Goal: Find specific page/section: Find specific page/section

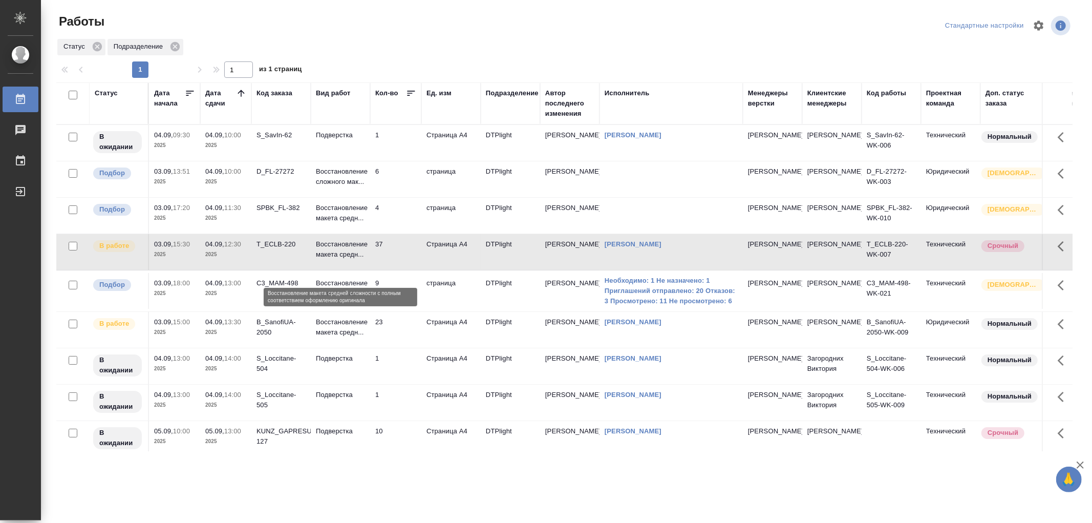
click at [357, 260] on p "Восстановление макета средн..." at bounding box center [340, 249] width 49 height 20
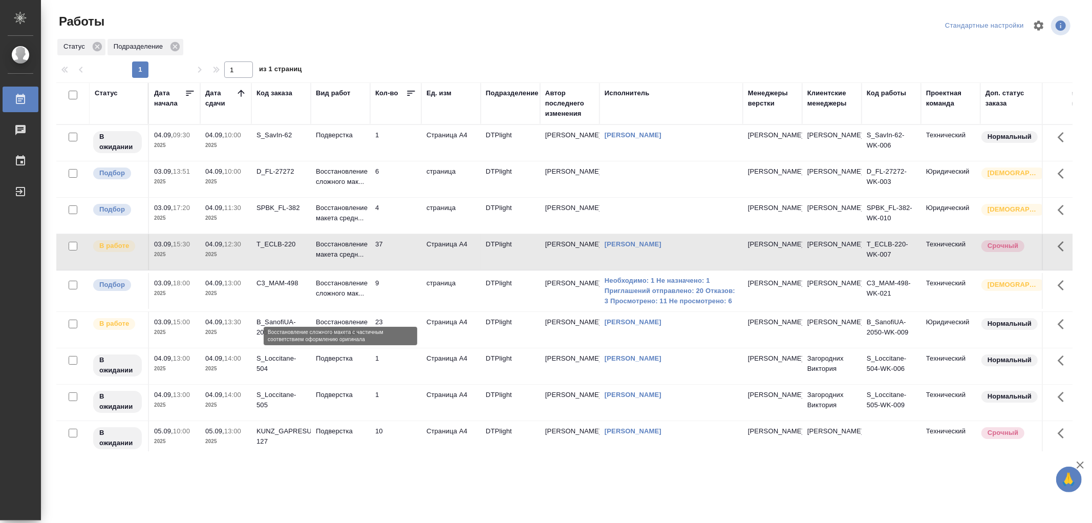
click at [348, 299] on p "Восстановление сложного мак..." at bounding box center [340, 288] width 49 height 20
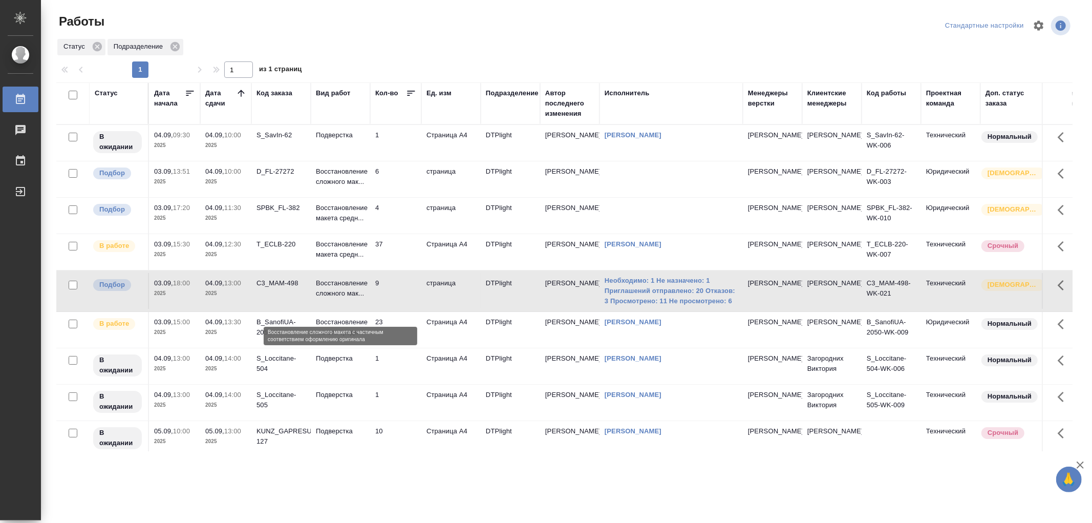
click at [348, 299] on p "Восстановление сложного мак..." at bounding box center [340, 288] width 49 height 20
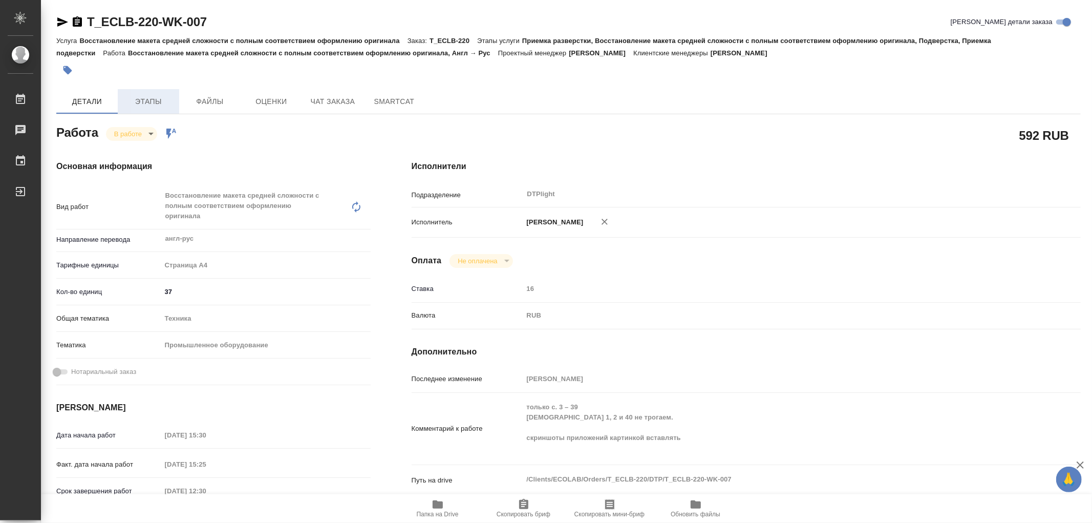
type textarea "x"
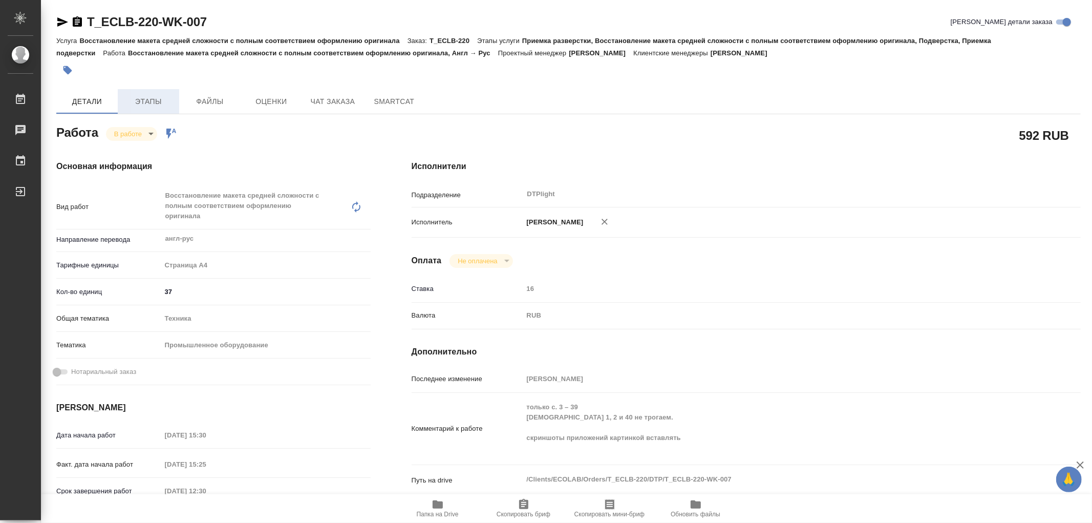
type textarea "x"
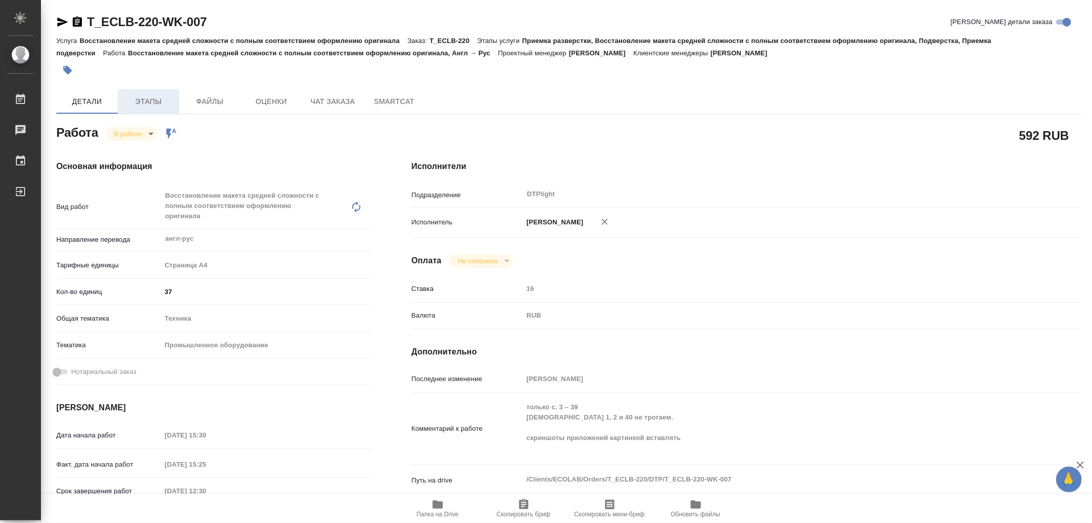
type textarea "x"
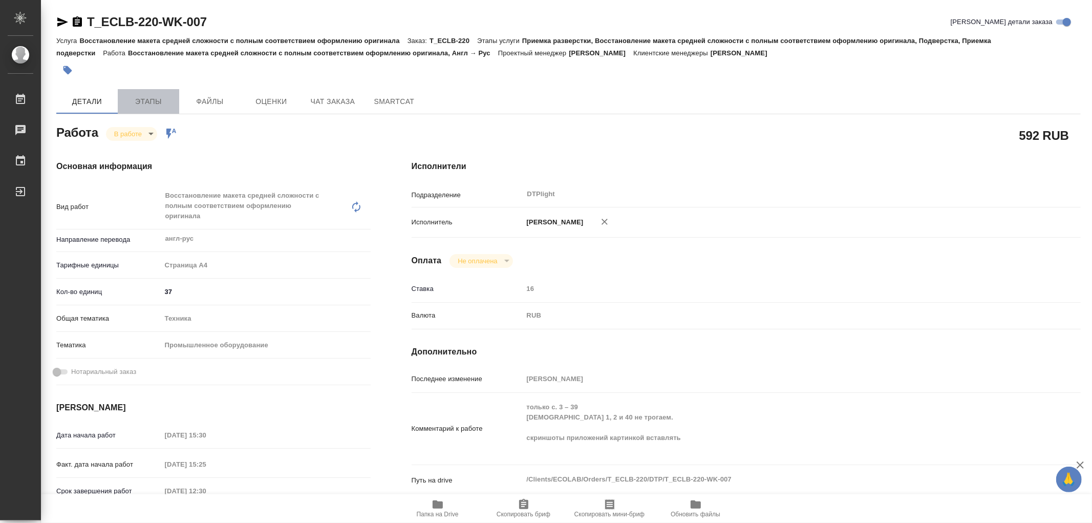
click at [141, 99] on span "Этапы" at bounding box center [148, 101] width 49 height 13
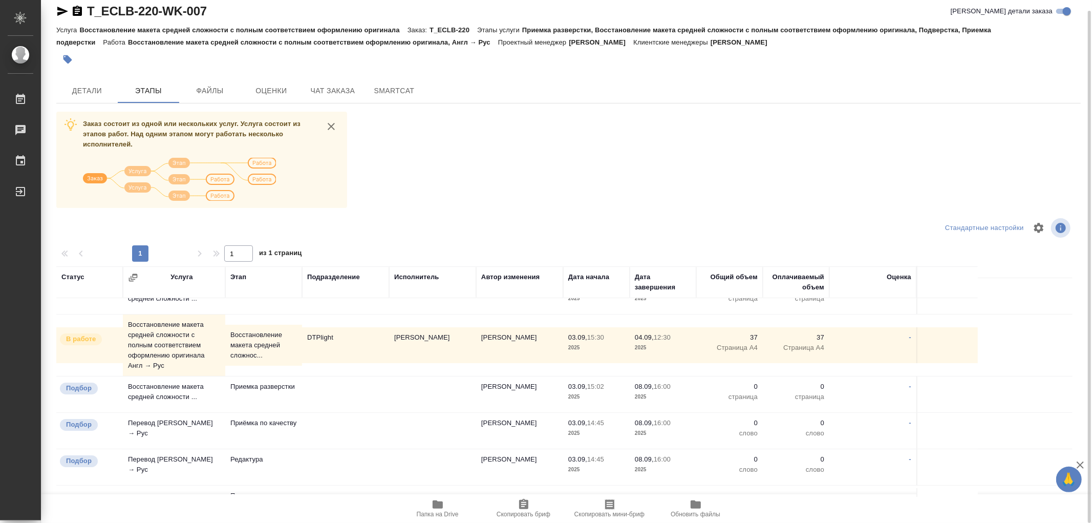
scroll to position [114, 0]
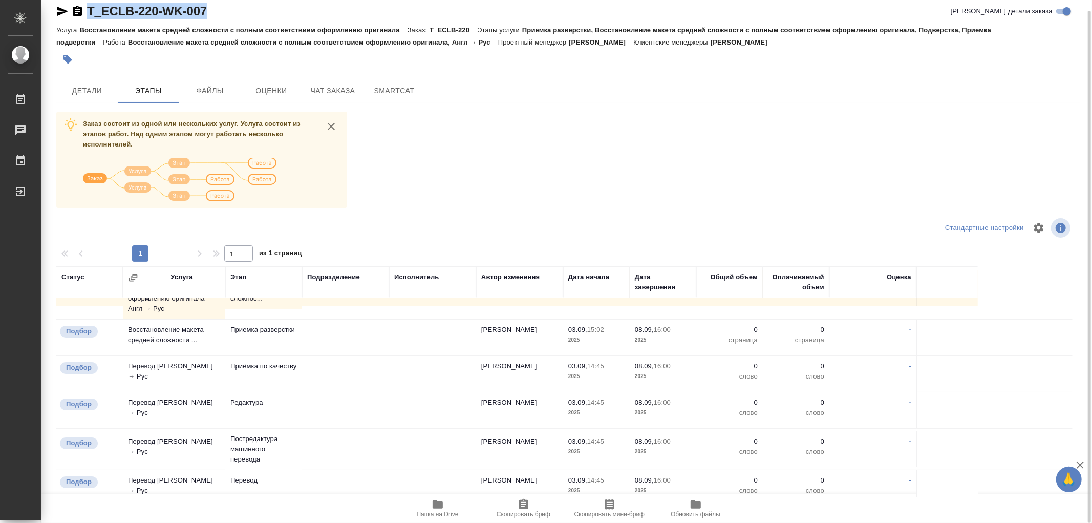
drag, startPoint x: 227, startPoint y: 12, endPoint x: 85, endPoint y: 9, distance: 142.4
click at [85, 9] on div "T_ECLB-220-WK-007 Кратко детали заказа" at bounding box center [568, 11] width 1025 height 16
copy link "T_ECLB-220-WK-007"
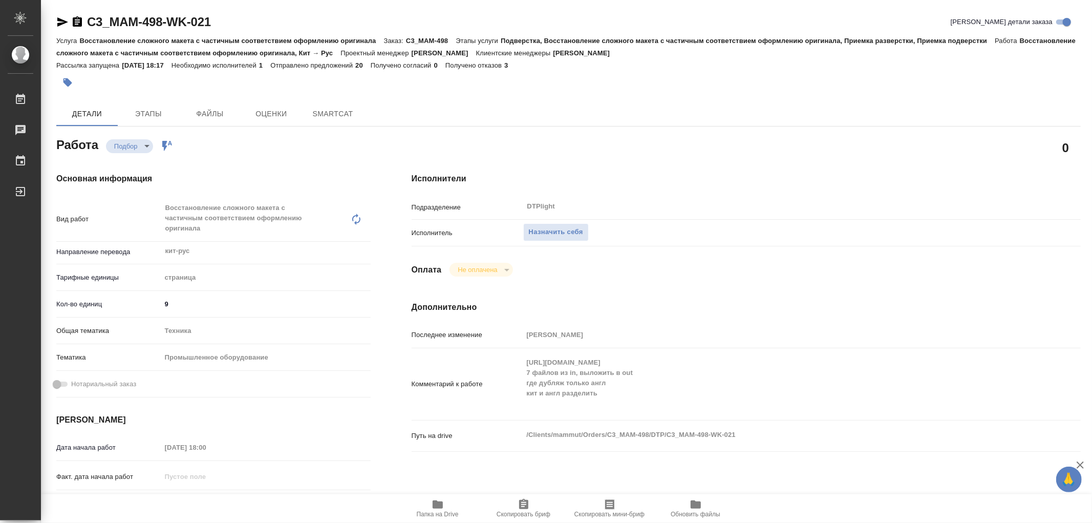
type textarea "x"
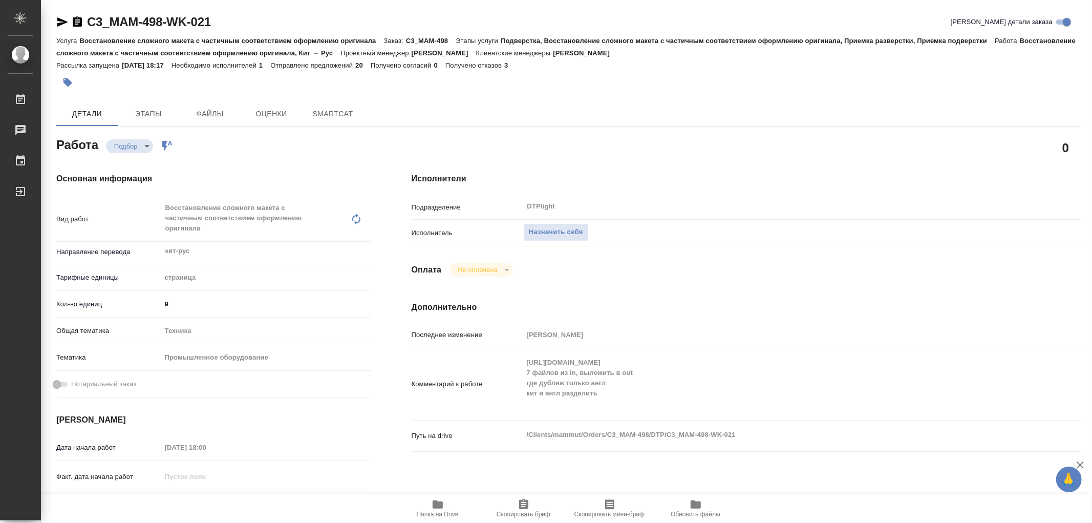
type textarea "x"
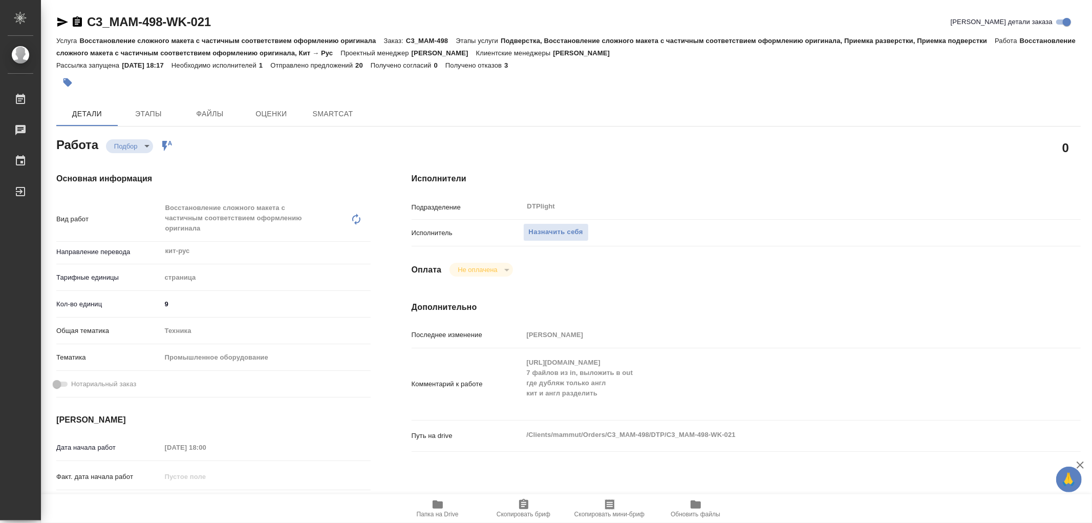
type textarea "x"
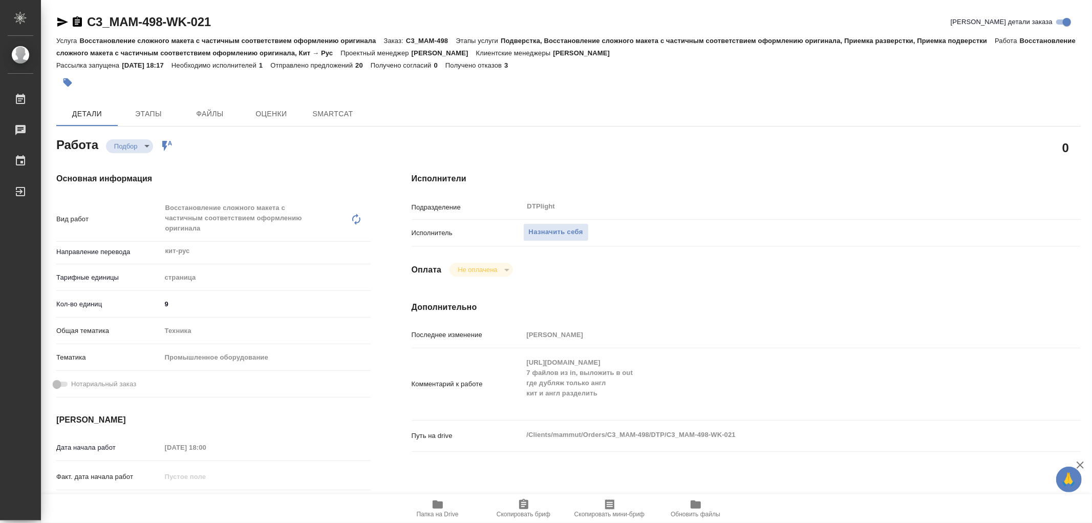
type textarea "x"
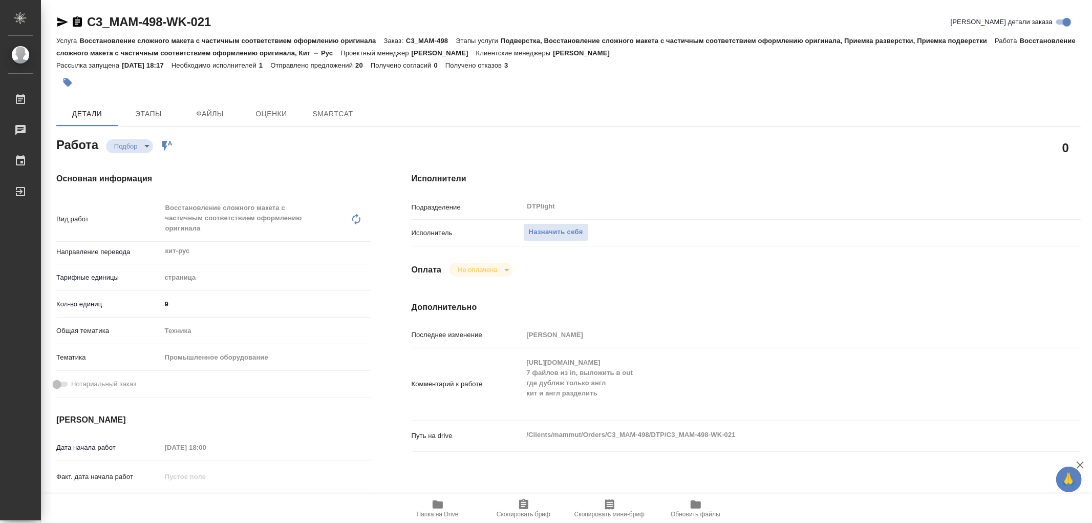
type textarea "x"
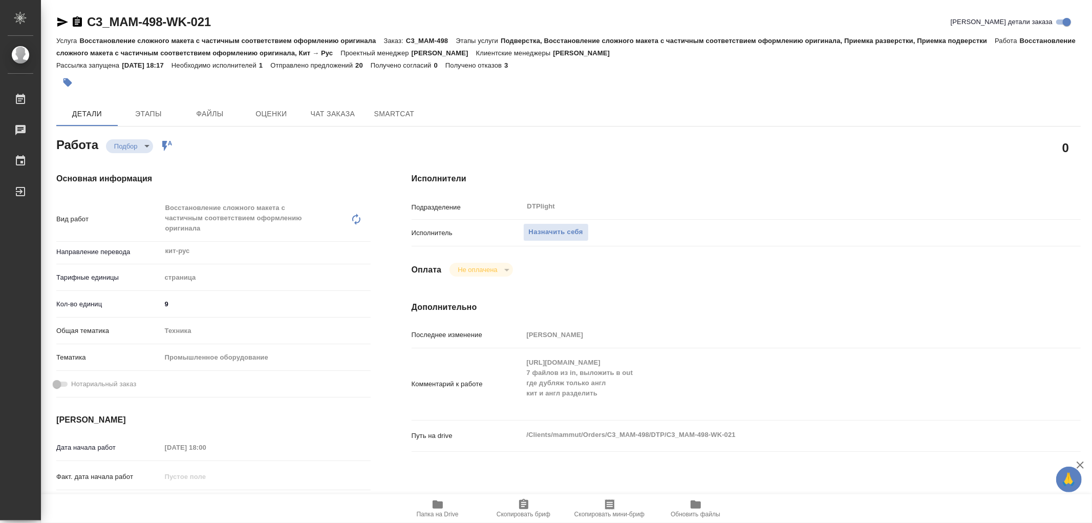
type textarea "x"
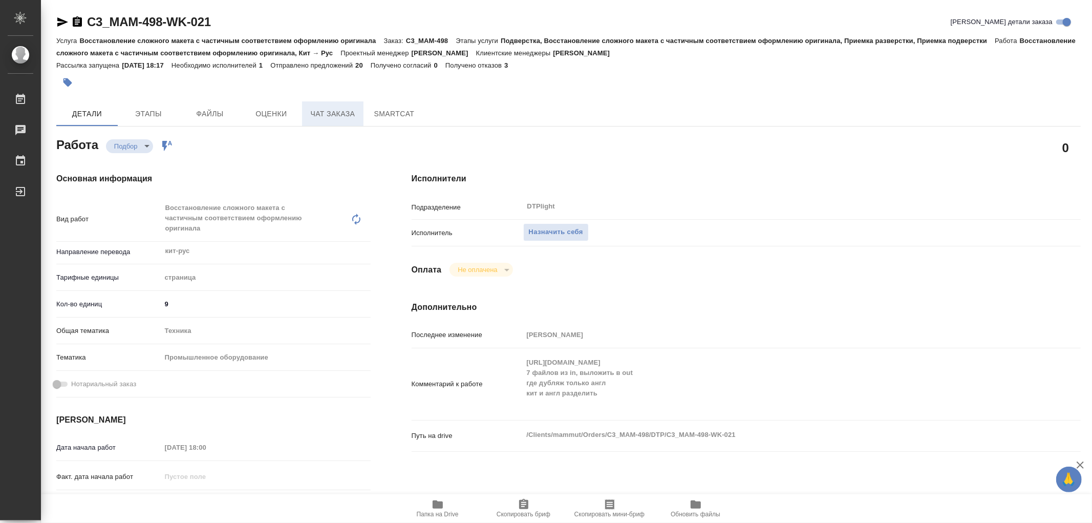
type textarea "x"
